Goal: Task Accomplishment & Management: Complete application form

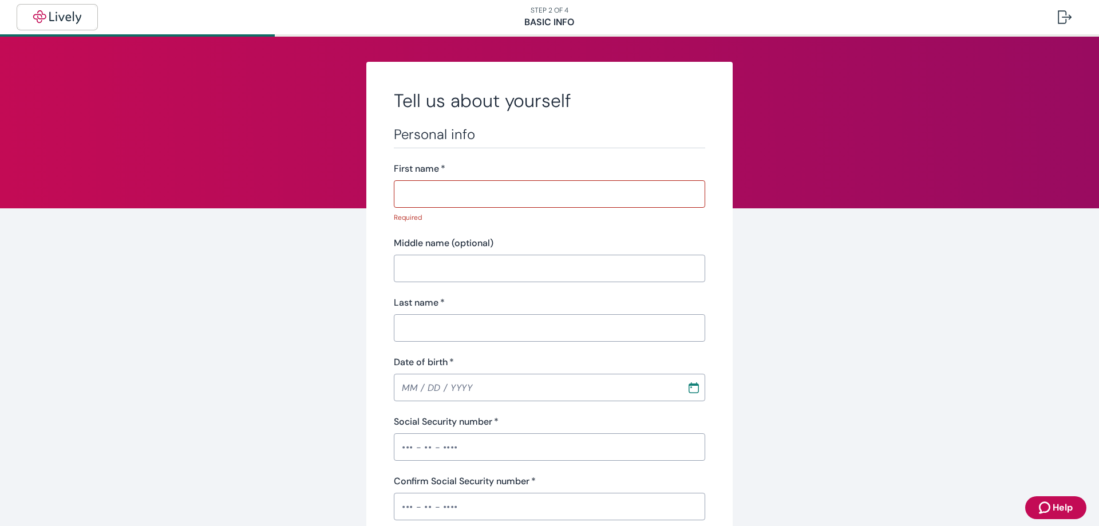
click at [59, 13] on img "button" at bounding box center [57, 17] width 64 height 14
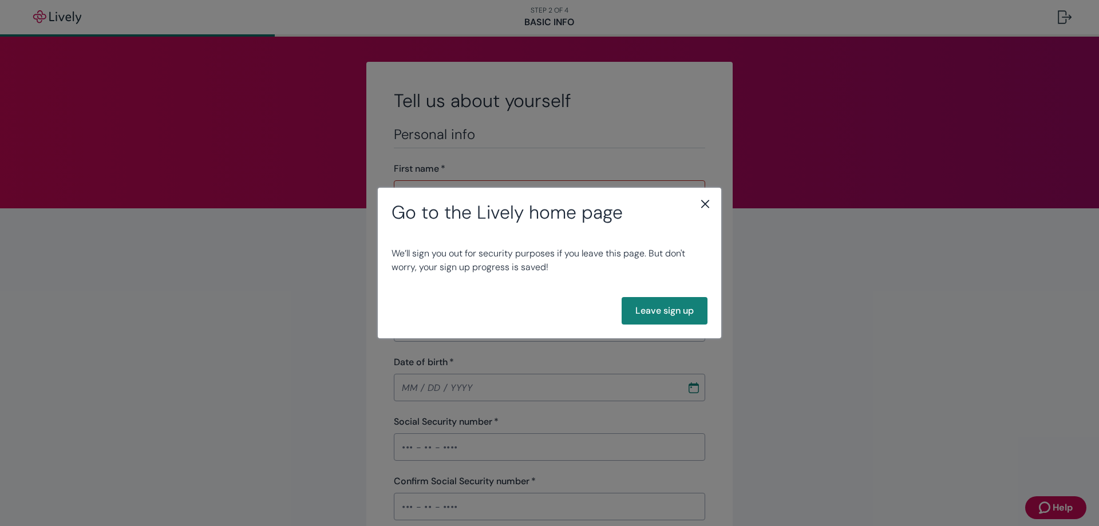
click at [706, 202] on icon "close" at bounding box center [705, 204] width 14 height 14
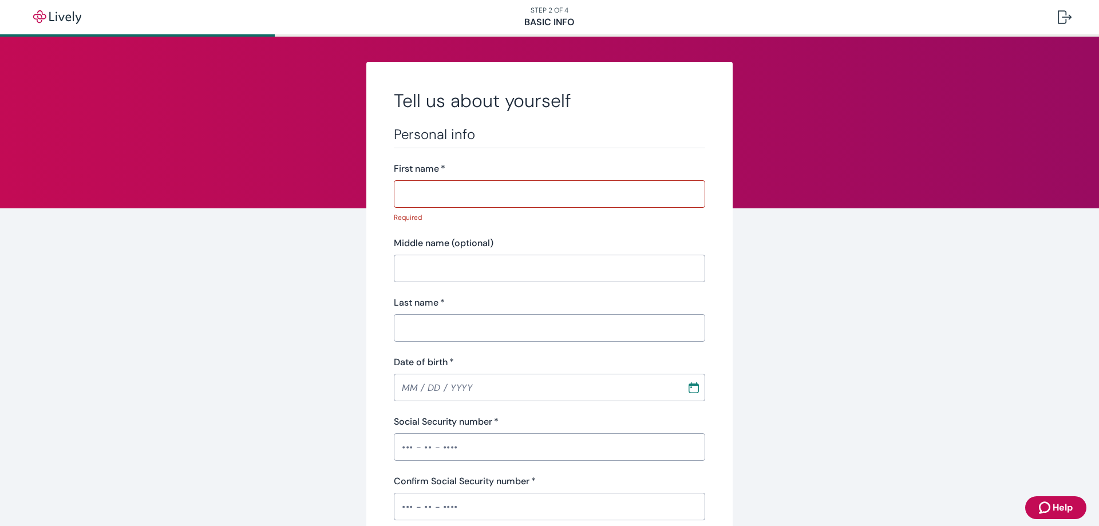
drag, startPoint x: 176, startPoint y: 190, endPoint x: 259, endPoint y: 74, distance: 142.4
